Goal: Task Accomplishment & Management: Use online tool/utility

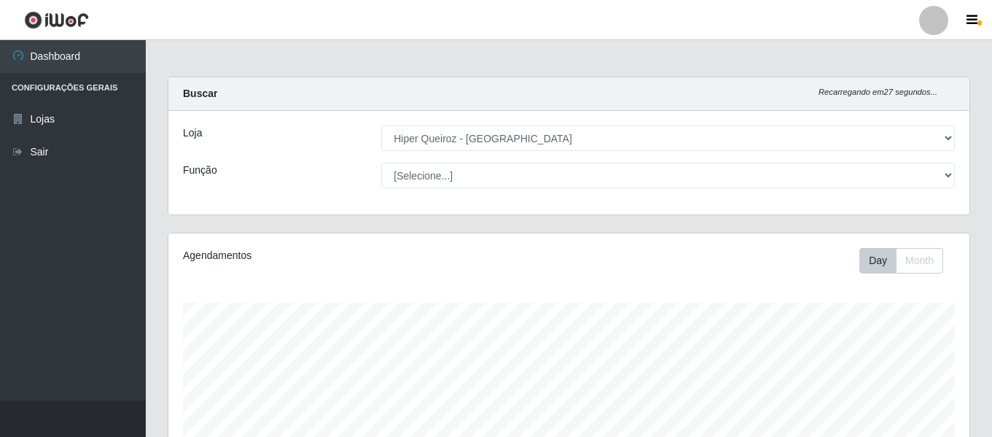
select select "497"
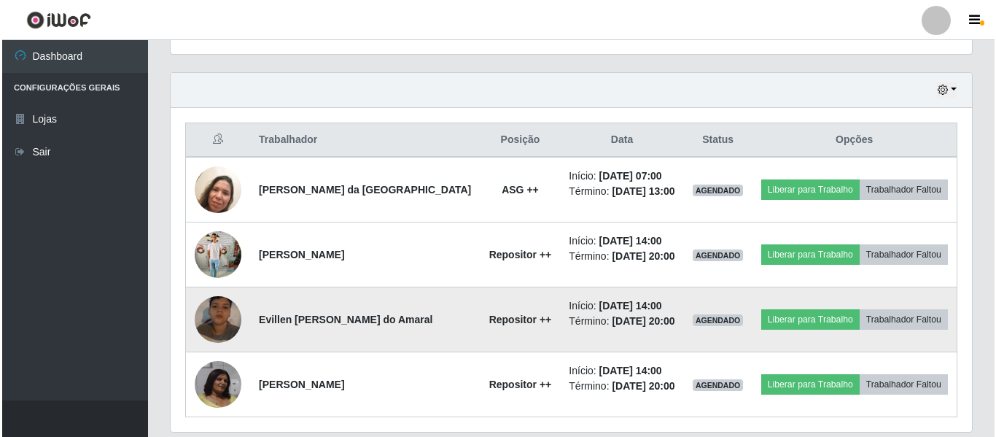
scroll to position [531, 0]
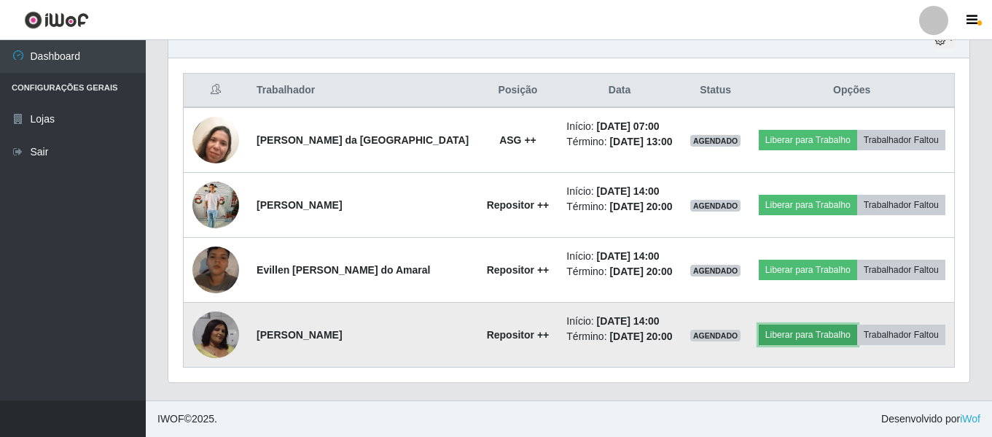
click at [832, 337] on button "Liberar para Trabalho" at bounding box center [808, 334] width 98 height 20
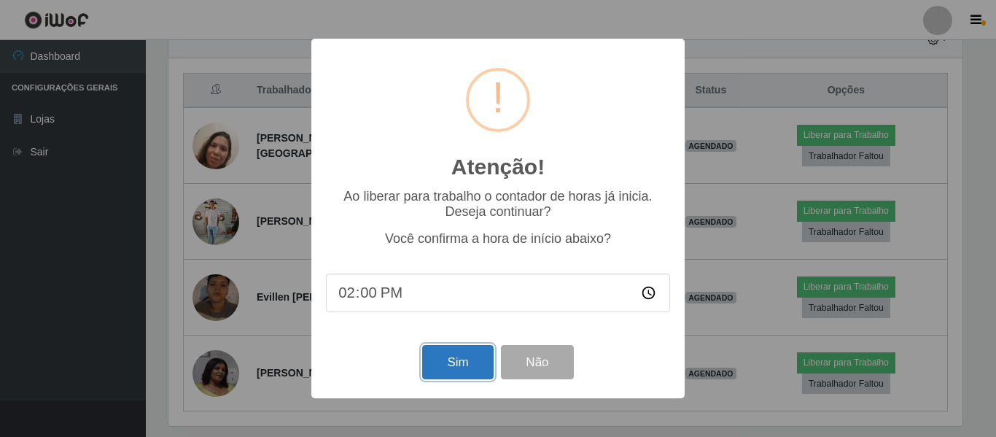
click at [434, 372] on button "Sim" at bounding box center [457, 362] width 71 height 34
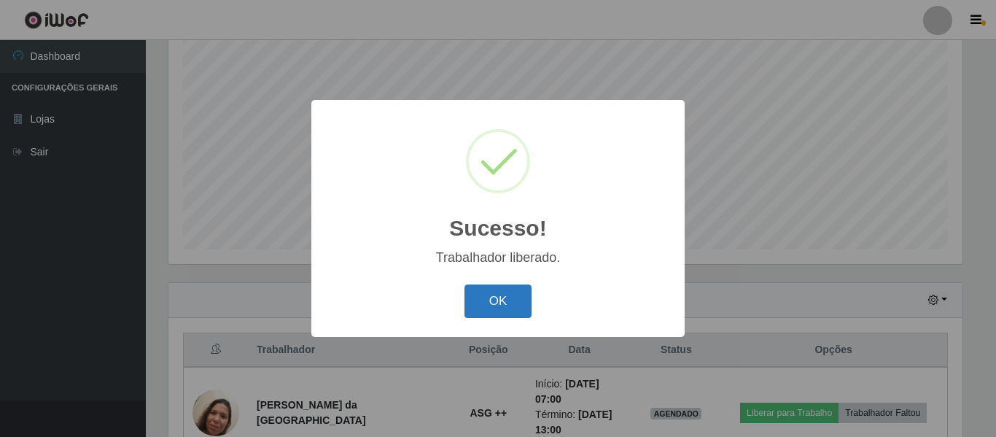
click at [512, 309] on button "OK" at bounding box center [498, 301] width 68 height 34
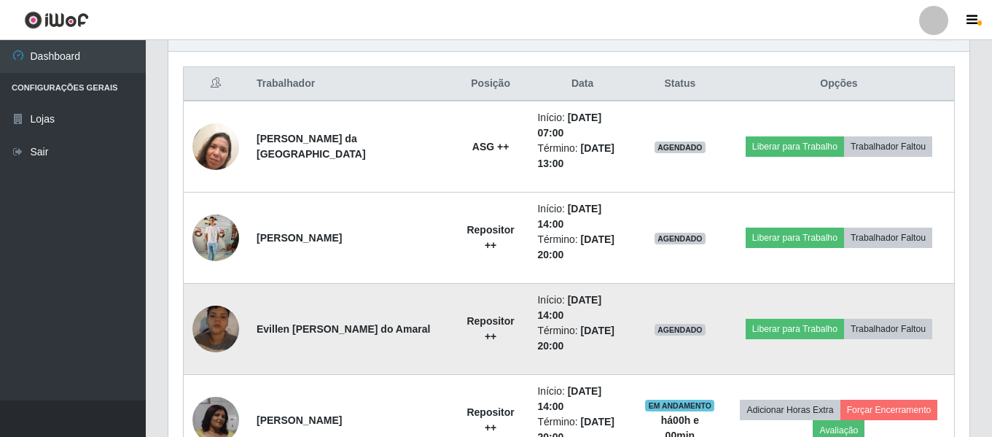
scroll to position [563, 0]
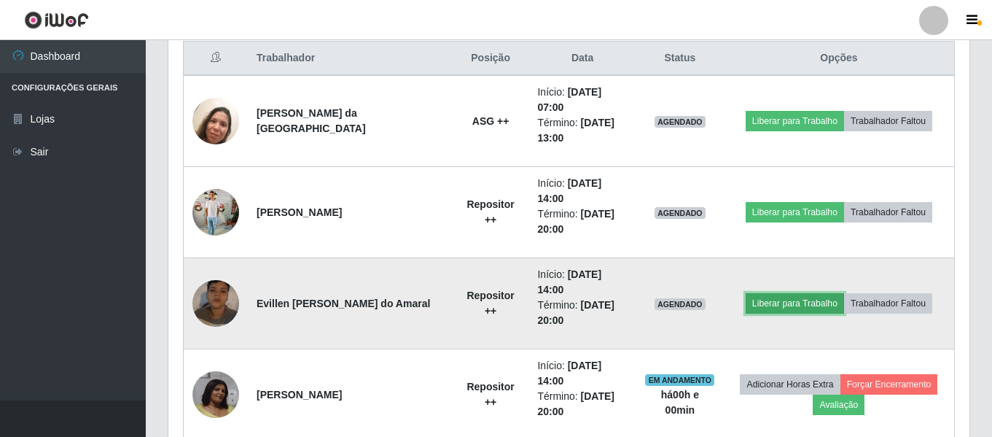
click at [816, 293] on button "Liberar para Trabalho" at bounding box center [795, 303] width 98 height 20
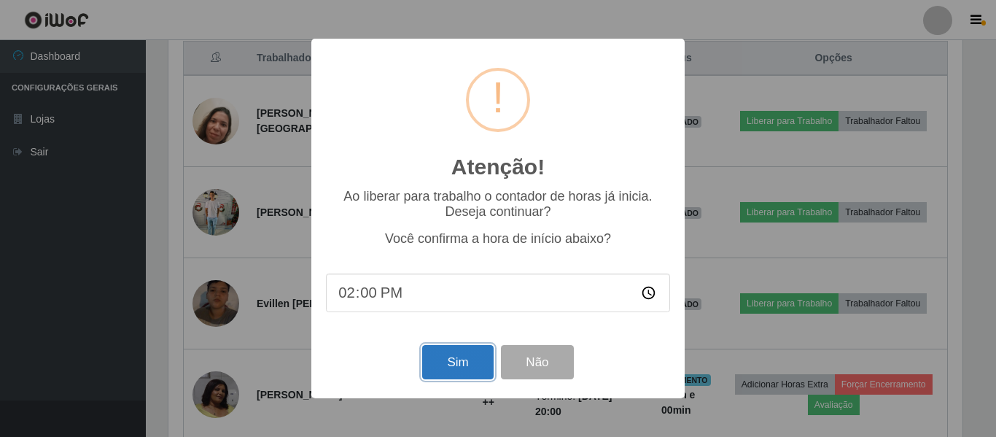
click at [461, 368] on button "Sim" at bounding box center [457, 362] width 71 height 34
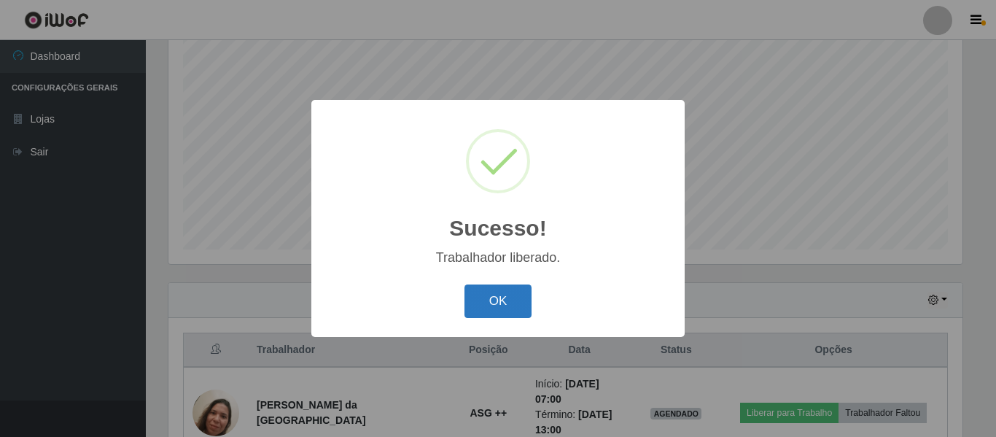
click at [517, 305] on button "OK" at bounding box center [498, 301] width 68 height 34
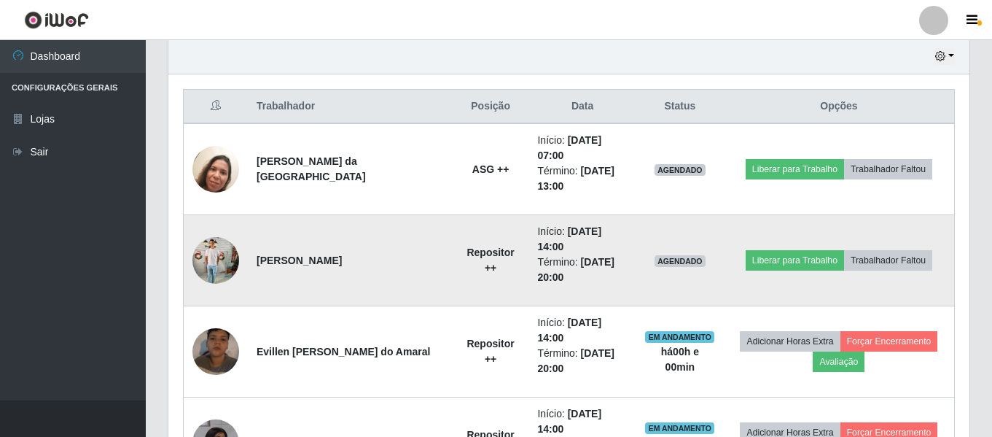
scroll to position [491, 0]
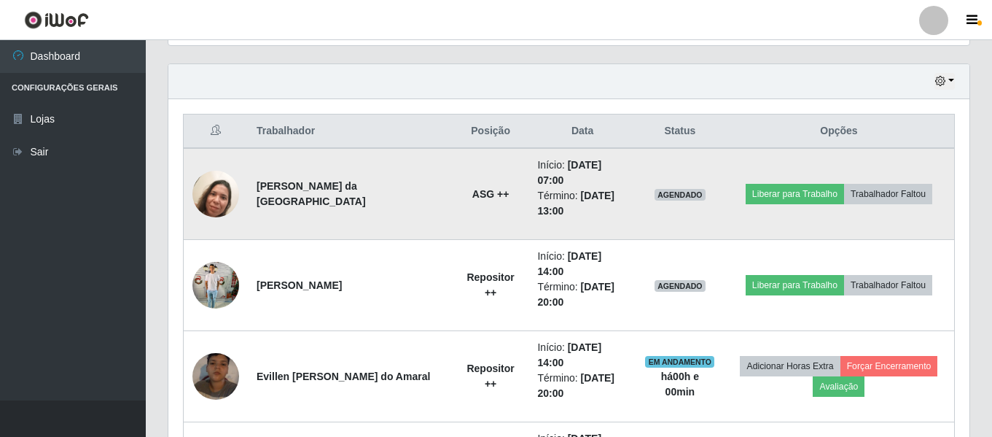
click at [216, 190] on img at bounding box center [215, 194] width 47 height 62
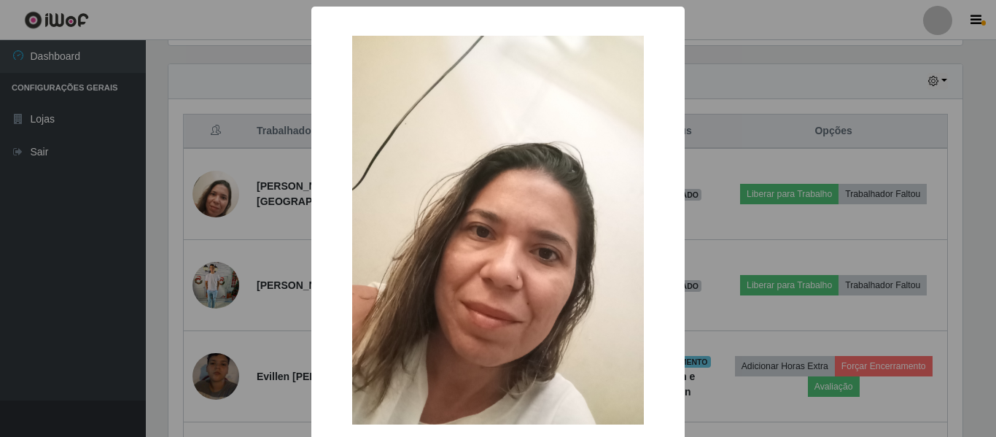
click at [216, 197] on div "× OK Cancel" at bounding box center [498, 218] width 996 height 437
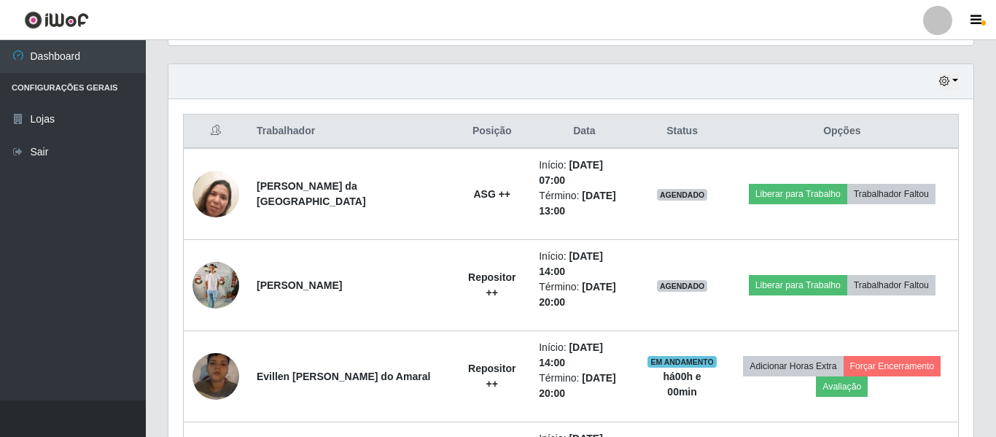
scroll to position [302, 801]
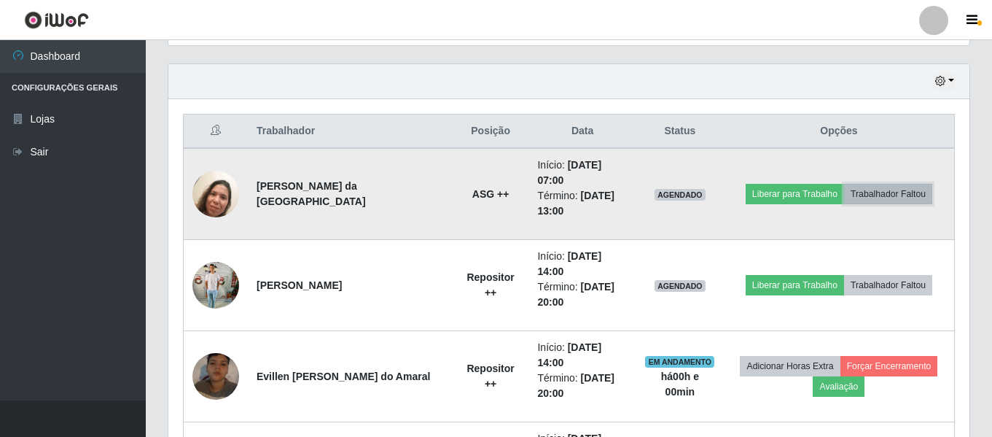
click at [877, 184] on button "Trabalhador Faltou" at bounding box center [888, 194] width 88 height 20
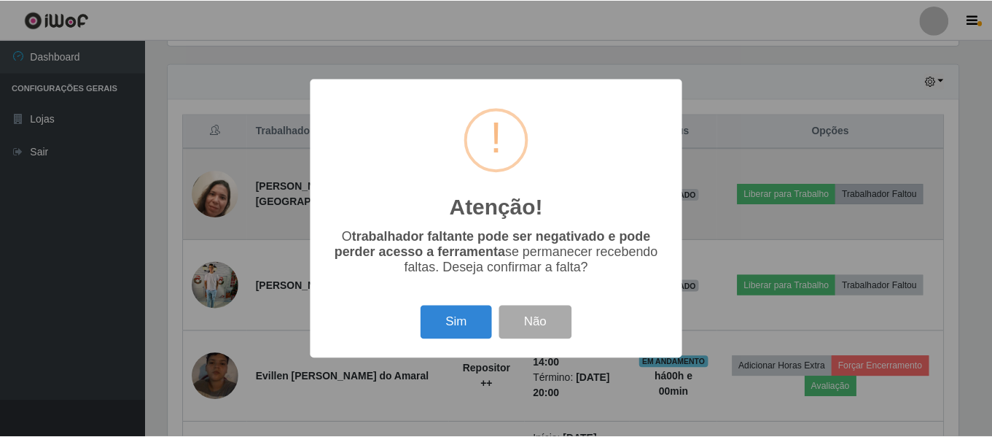
scroll to position [0, 0]
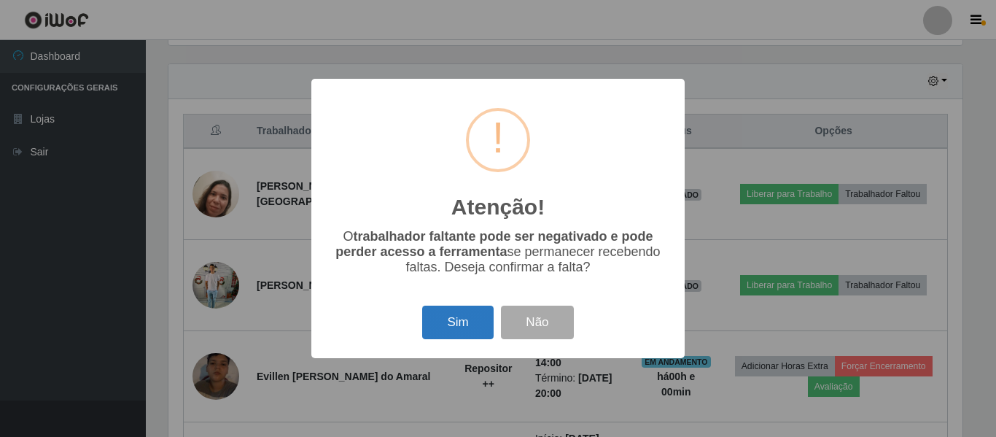
click at [473, 324] on button "Sim" at bounding box center [457, 322] width 71 height 34
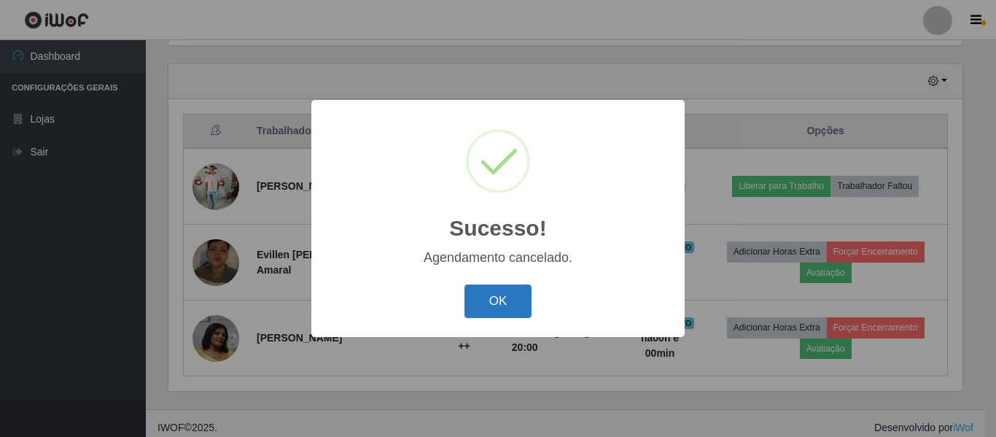
click at [491, 310] on button "OK" at bounding box center [498, 301] width 68 height 34
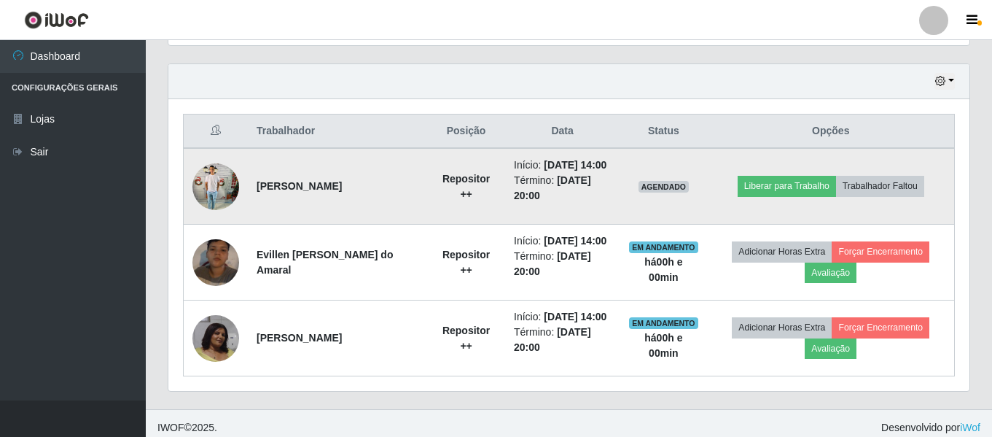
click at [200, 176] on img at bounding box center [215, 186] width 47 height 62
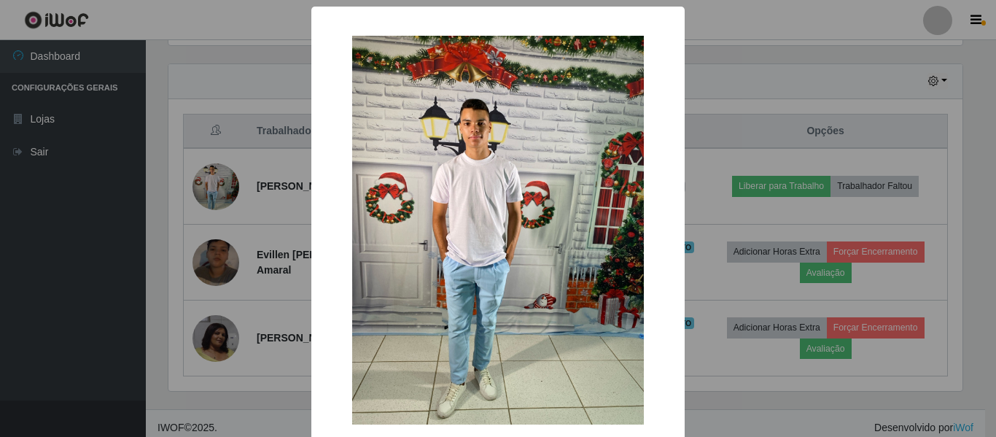
click at [249, 214] on div "× OK Cancel" at bounding box center [498, 218] width 996 height 437
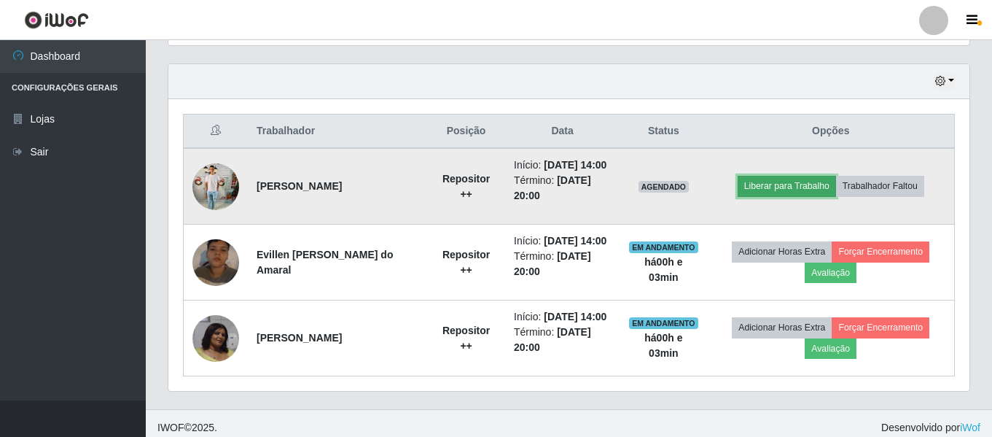
click at [760, 187] on button "Liberar para Trabalho" at bounding box center [787, 186] width 98 height 20
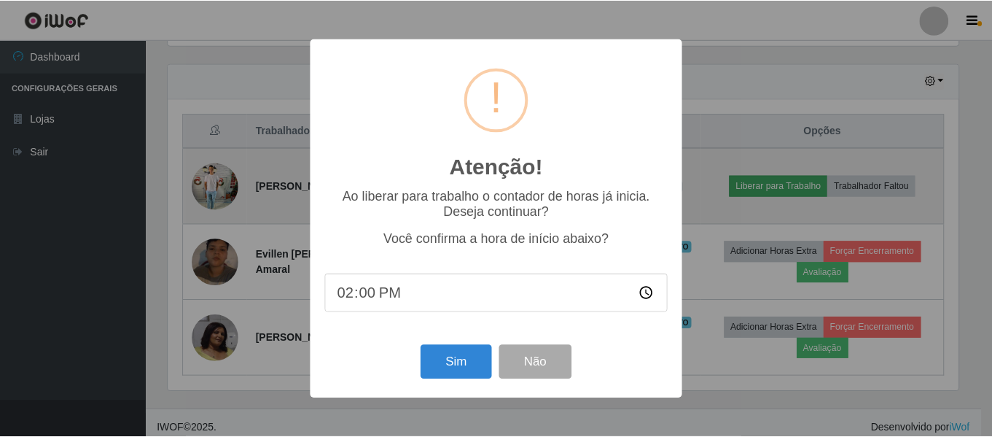
scroll to position [302, 794]
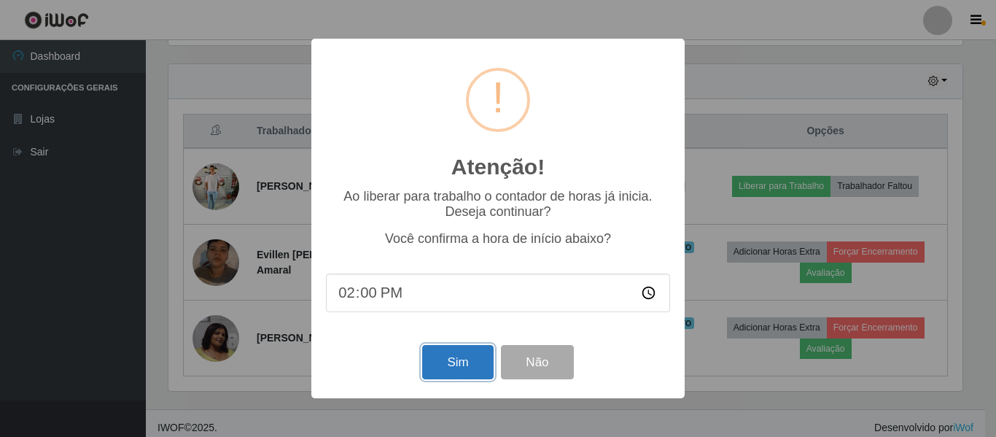
click at [454, 370] on button "Sim" at bounding box center [457, 362] width 71 height 34
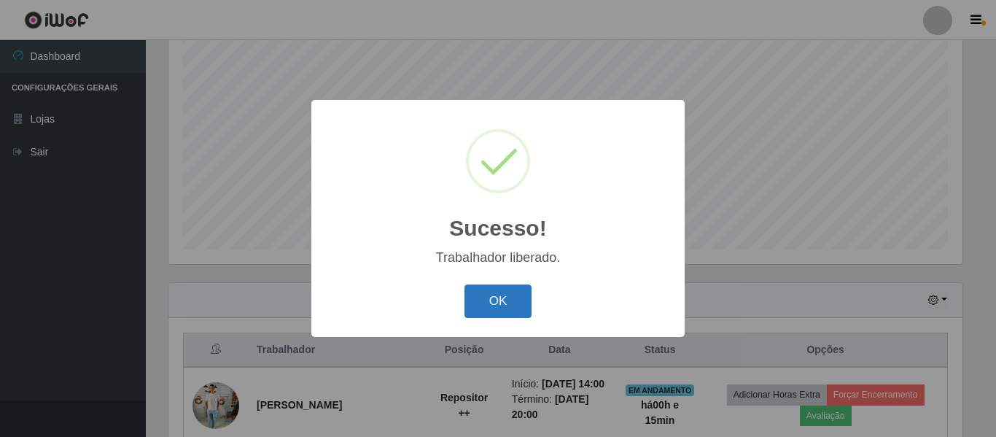
click at [520, 305] on button "OK" at bounding box center [498, 301] width 68 height 34
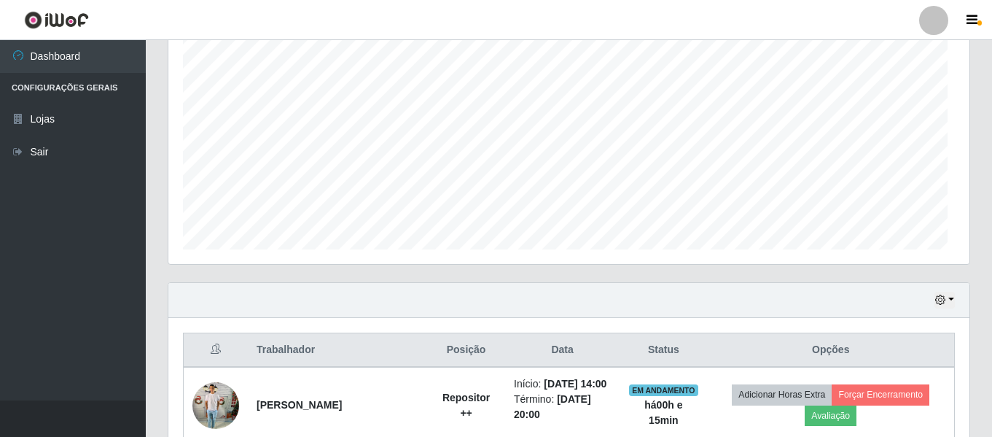
scroll to position [302, 801]
